Goal: Task Accomplishment & Management: Manage account settings

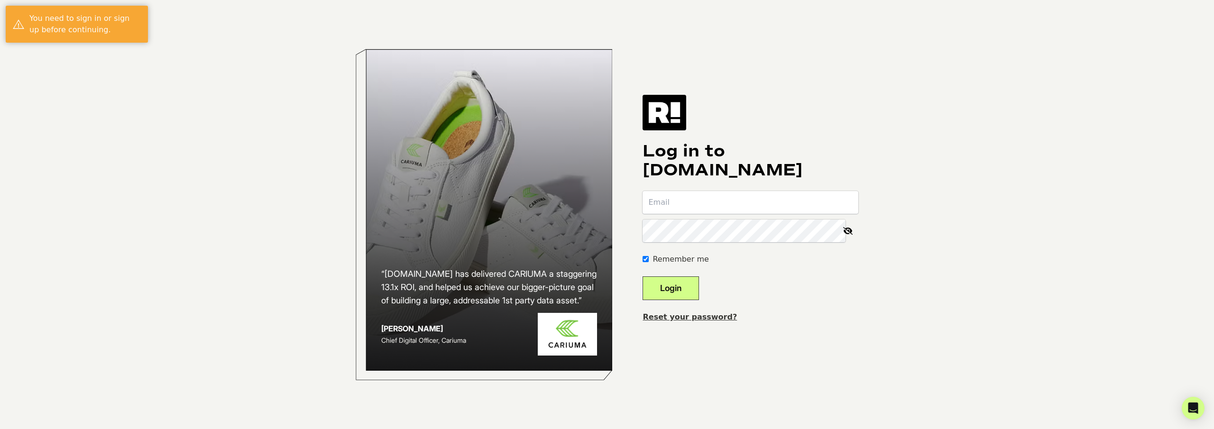
type input "[EMAIL_ADDRESS][DOMAIN_NAME]"
click at [678, 284] on button "Login" at bounding box center [670, 288] width 56 height 24
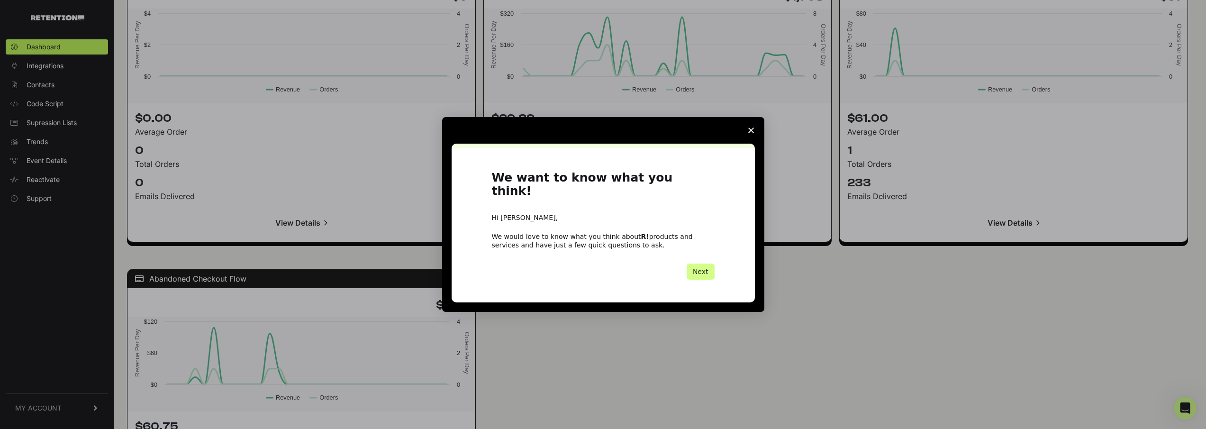
click at [754, 139] on span "Close survey" at bounding box center [751, 130] width 27 height 27
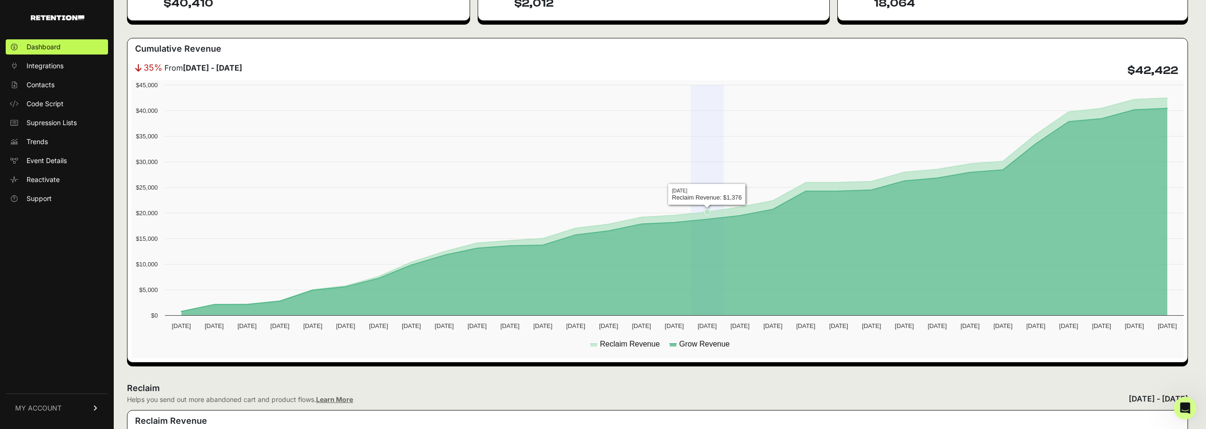
scroll to position [194, 0]
